Goal: Task Accomplishment & Management: Use online tool/utility

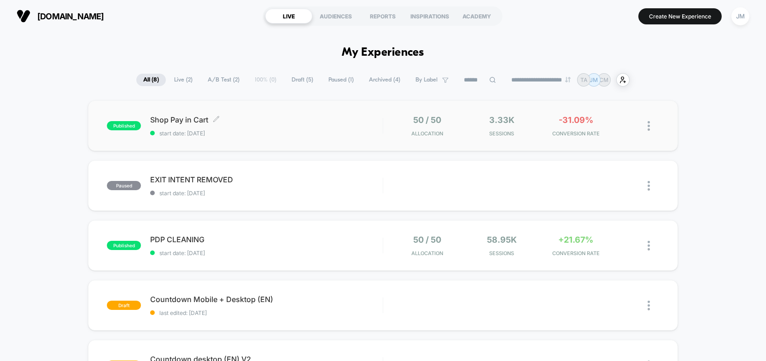
click at [291, 130] on span "start date: [DATE]" at bounding box center [266, 133] width 233 height 7
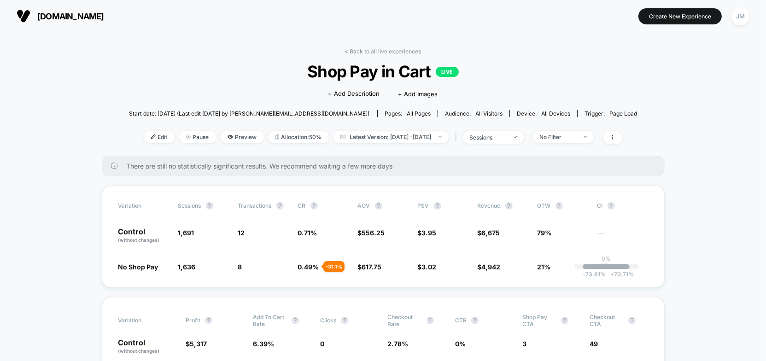
click at [100, 23] on button "[DOMAIN_NAME]" at bounding box center [60, 16] width 93 height 15
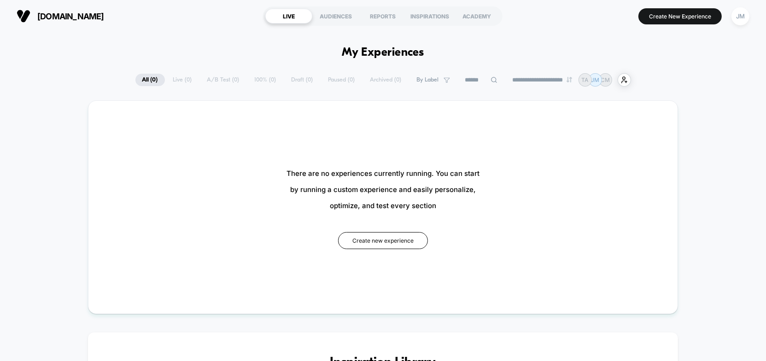
click at [750, 20] on button "JM" at bounding box center [739, 16] width 23 height 19
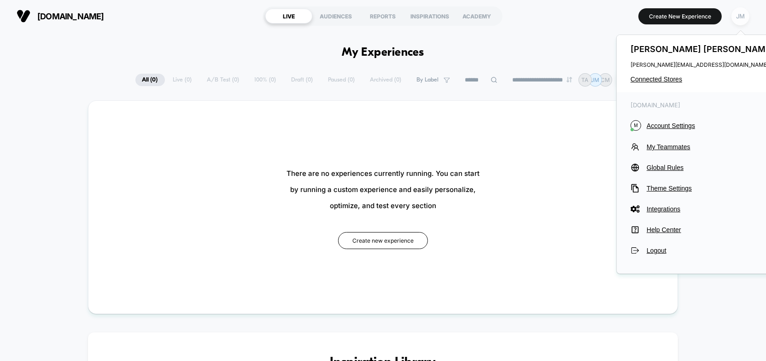
click at [740, 20] on div "JM" at bounding box center [740, 16] width 18 height 18
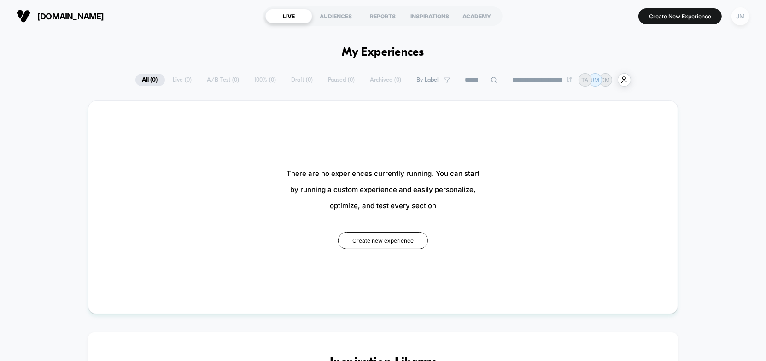
click at [740, 20] on div "JM" at bounding box center [740, 16] width 18 height 18
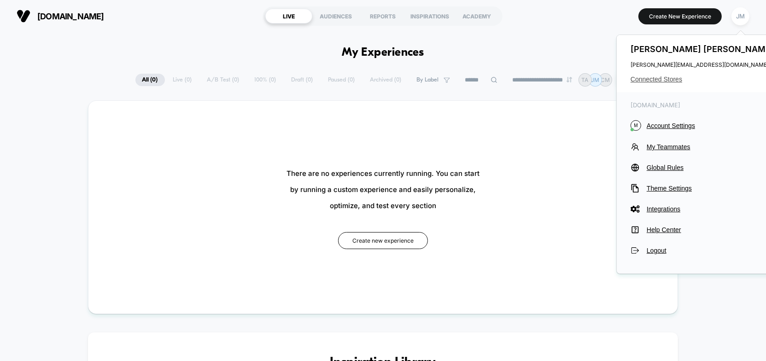
click at [653, 79] on span "Connected Stores" at bounding box center [703, 79] width 146 height 7
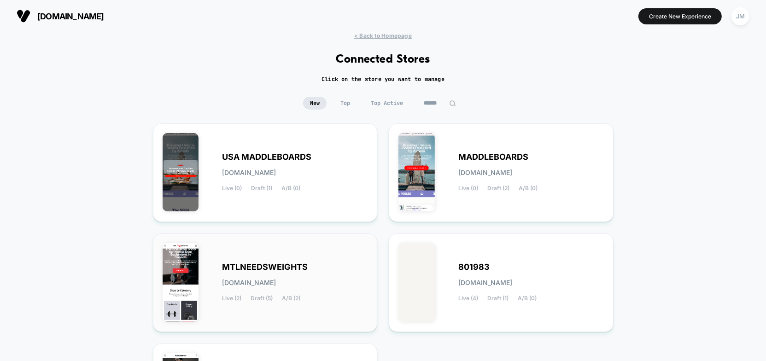
scroll to position [83, 0]
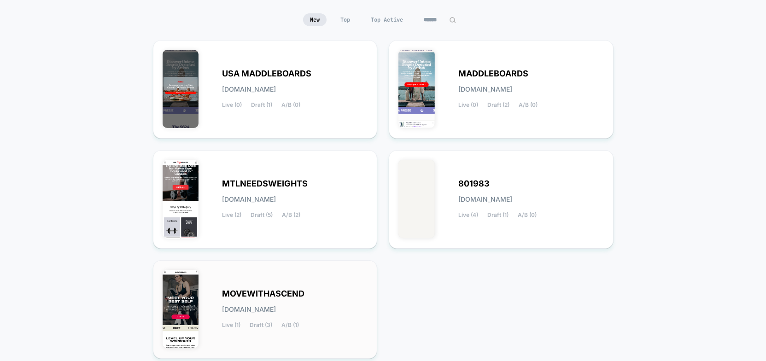
click at [275, 291] on span "MOVEWITHASCEND" at bounding box center [263, 294] width 82 height 6
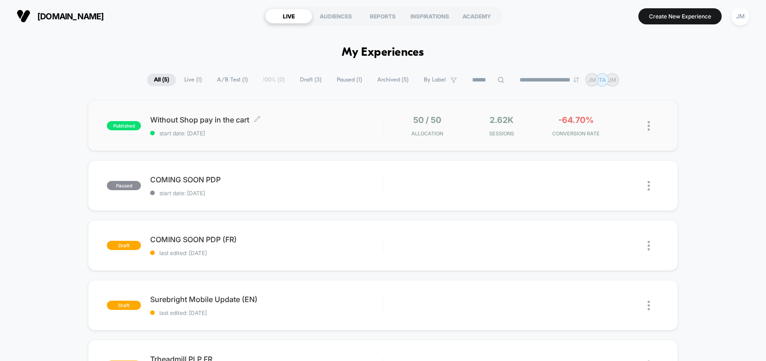
click at [277, 122] on span "Without Shop pay in the cart Click to edit experience details" at bounding box center [266, 119] width 233 height 9
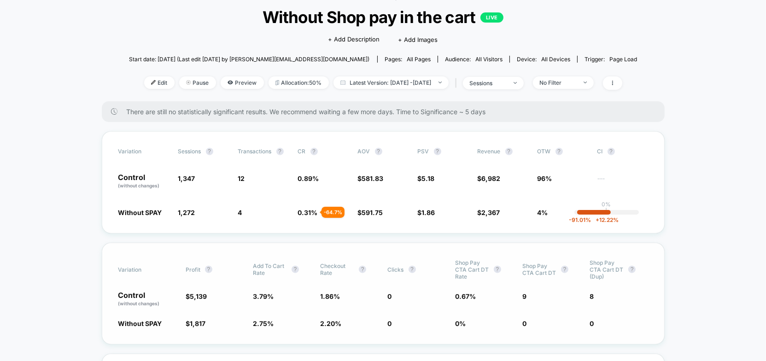
scroll to position [41, 0]
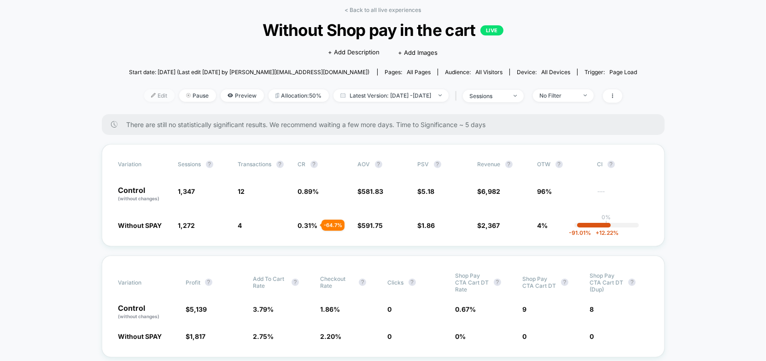
click at [144, 93] on span "Edit" at bounding box center [159, 95] width 30 height 12
